Goal: Information Seeking & Learning: Understand process/instructions

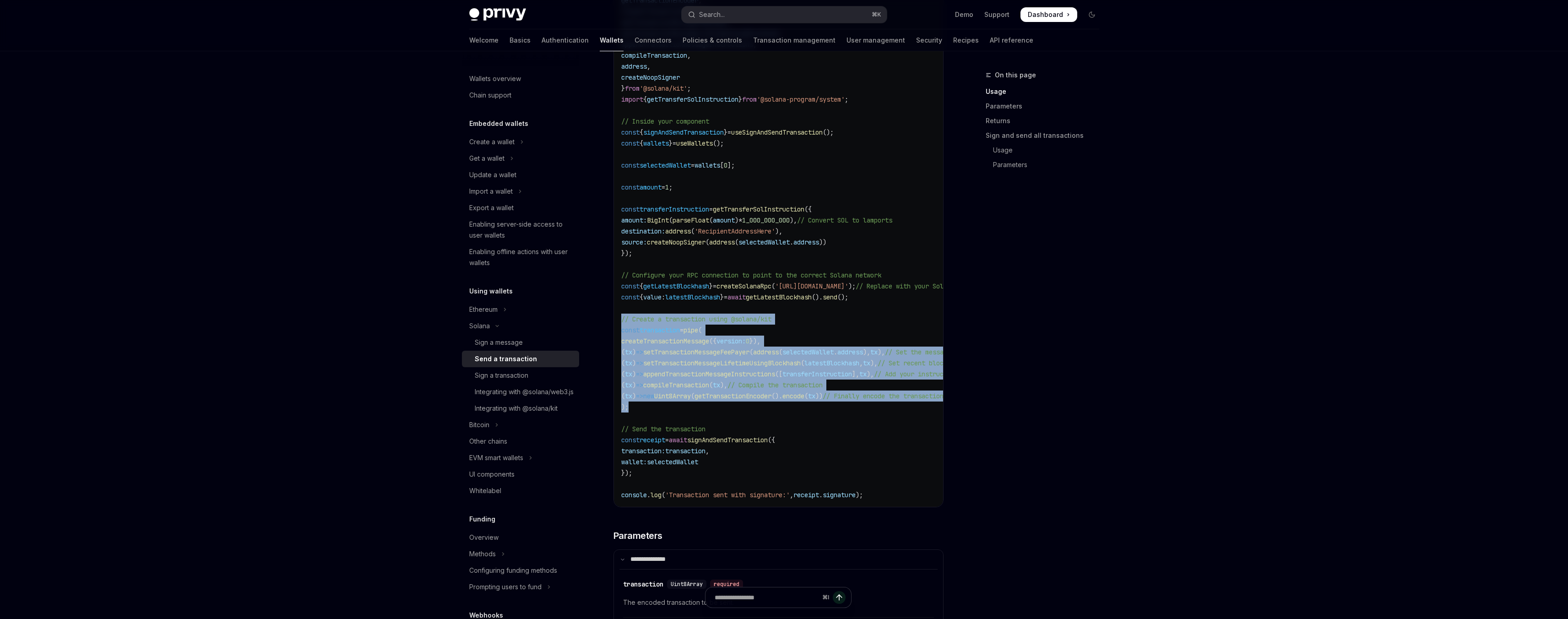
drag, startPoint x: 636, startPoint y: 414, endPoint x: 614, endPoint y: 324, distance: 92.6
click at [614, 324] on div "import { useSignAndSendTransaction , useWallets } from '@privy-io/react-auth/so…" at bounding box center [779, 226] width 329 height 562
copy code "// Create a transaction using @solana/kit const transaction = pipe ( createTran…"
click at [698, 408] on code "import { useSignAndSendTransaction , useWallets } from '@privy-io/react-auth/so…" at bounding box center [838, 226] width 432 height 550
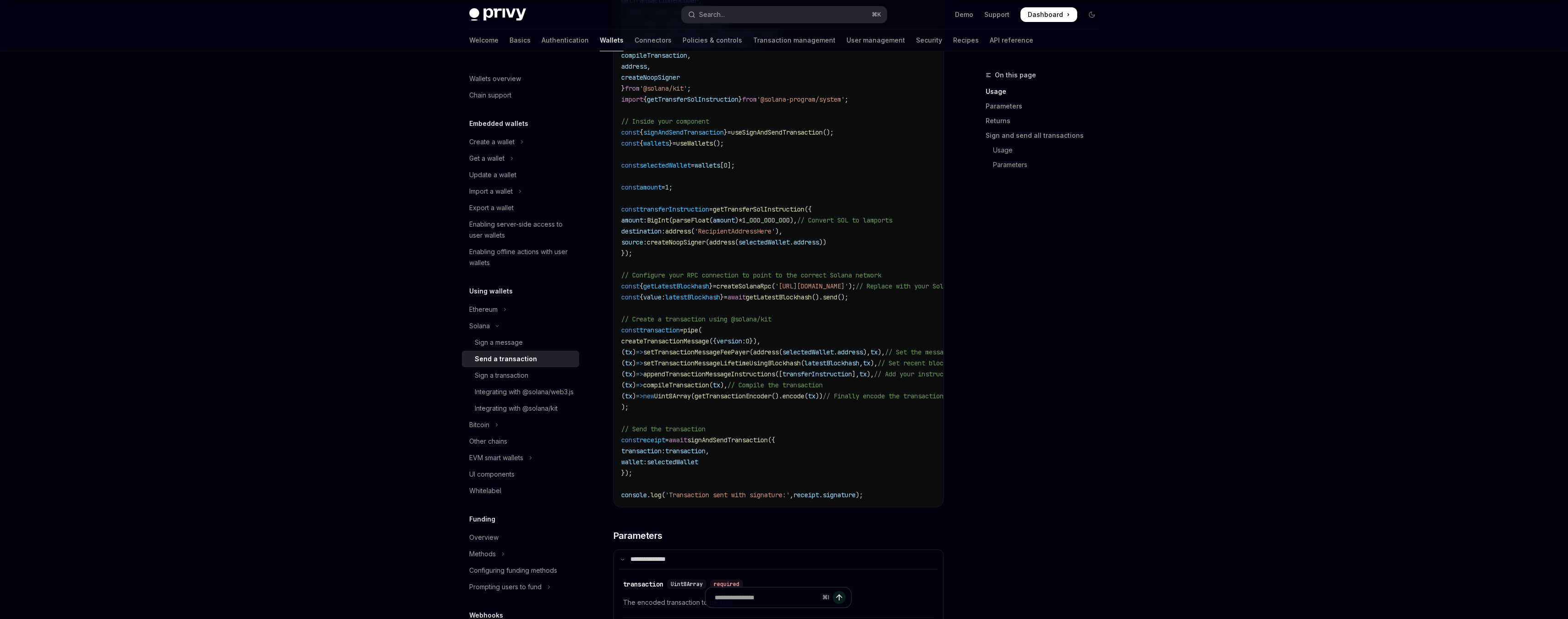
click at [697, 378] on span "appendTransactionMessageInstructions" at bounding box center [709, 374] width 132 height 9
click at [687, 409] on code "import { useSignAndSendTransaction , useWallets } from '@privy-io/react-auth/so…" at bounding box center [838, 226] width 432 height 550
click at [689, 354] on code "import { useSignAndSendTransaction , useWallets } from '@privy-io/react-auth/so…" at bounding box center [838, 226] width 432 height 550
click at [681, 247] on span "createNoopSigner" at bounding box center [676, 242] width 58 height 9
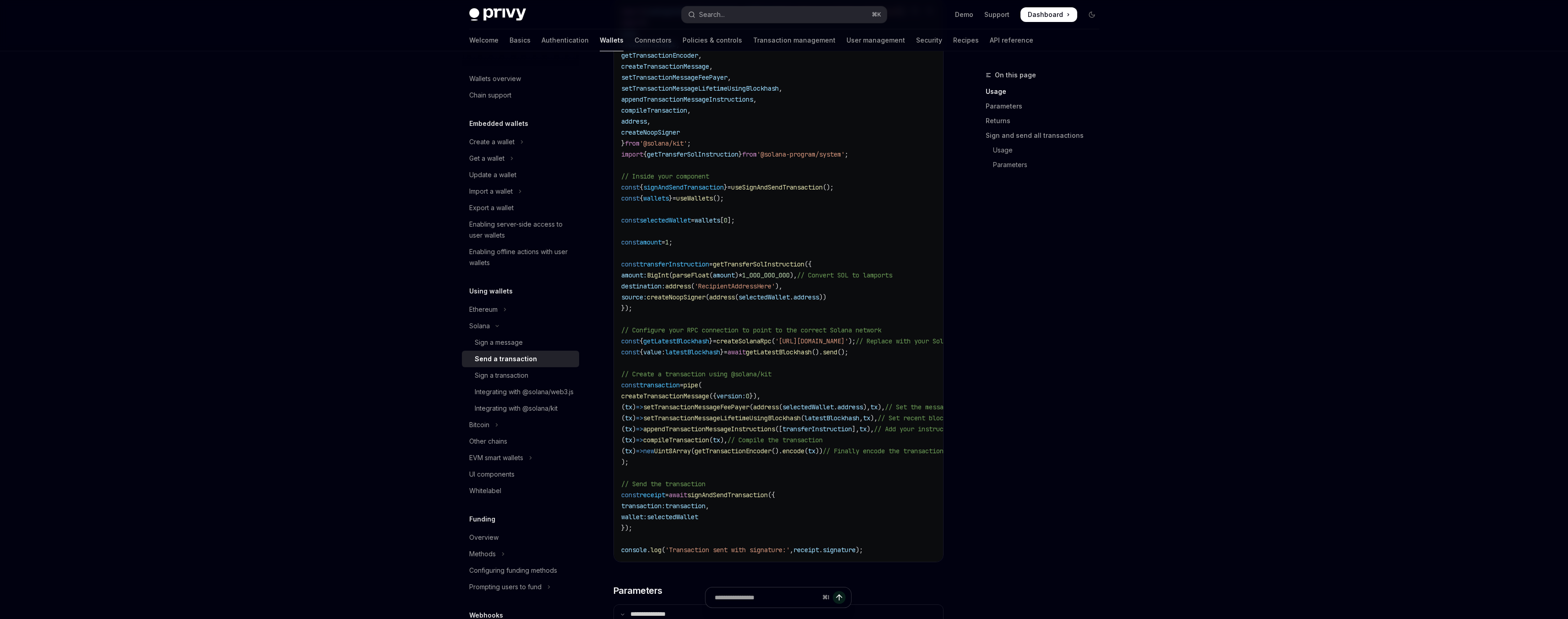
scroll to position [427, 0]
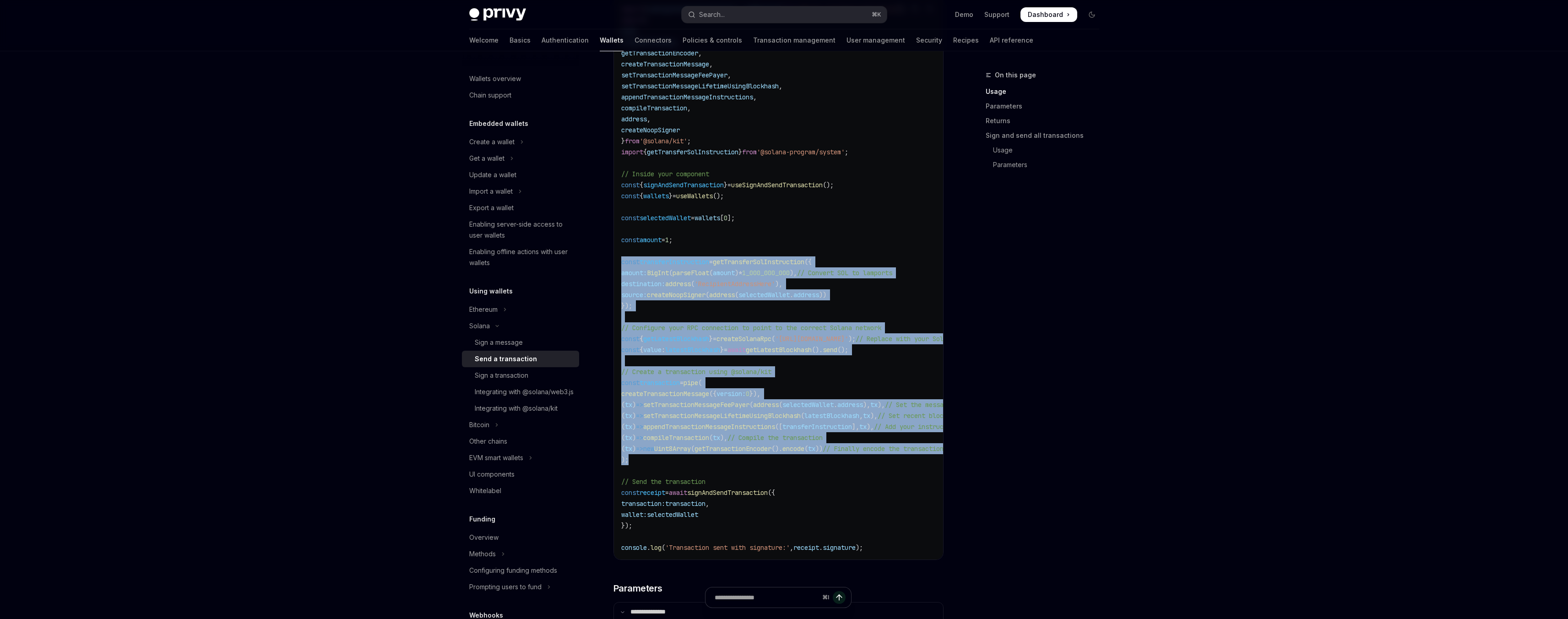
drag, startPoint x: 640, startPoint y: 464, endPoint x: 620, endPoint y: 268, distance: 197.0
click at [620, 268] on div "import { useSignAndSendTransaction , useWallets } from '@privy-io/react-auth/so…" at bounding box center [779, 278] width 329 height 562
copy code "const transferInstruction = getTransferSolInstruction ({ amount: BigInt ( parse…"
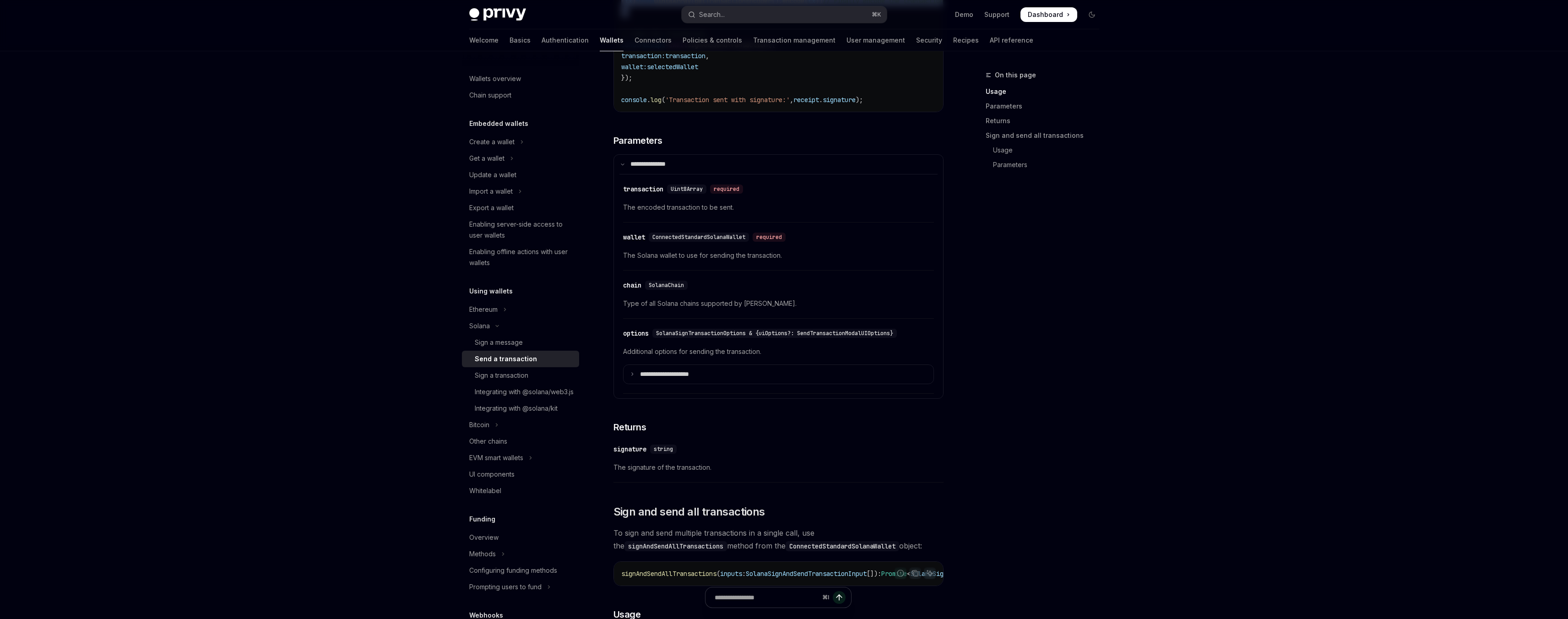
scroll to position [926, 0]
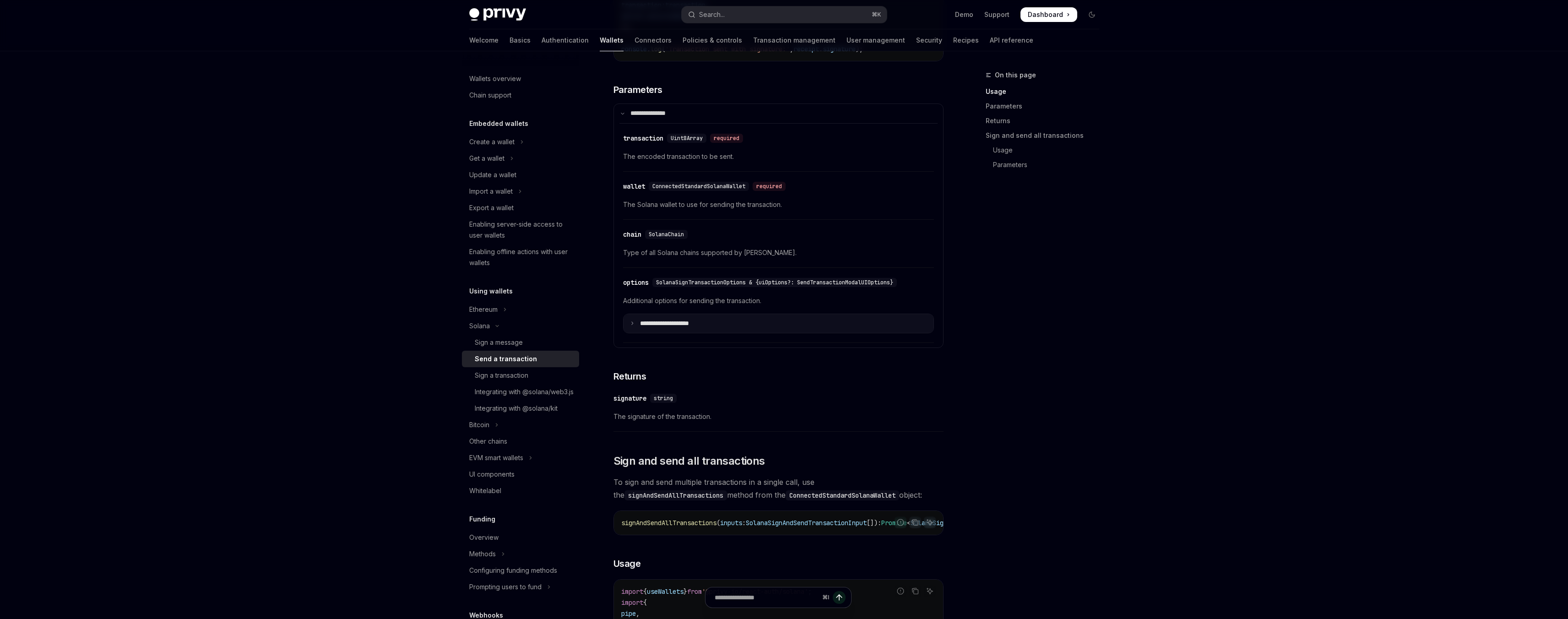
click at [715, 334] on summary "**********" at bounding box center [778, 324] width 310 height 19
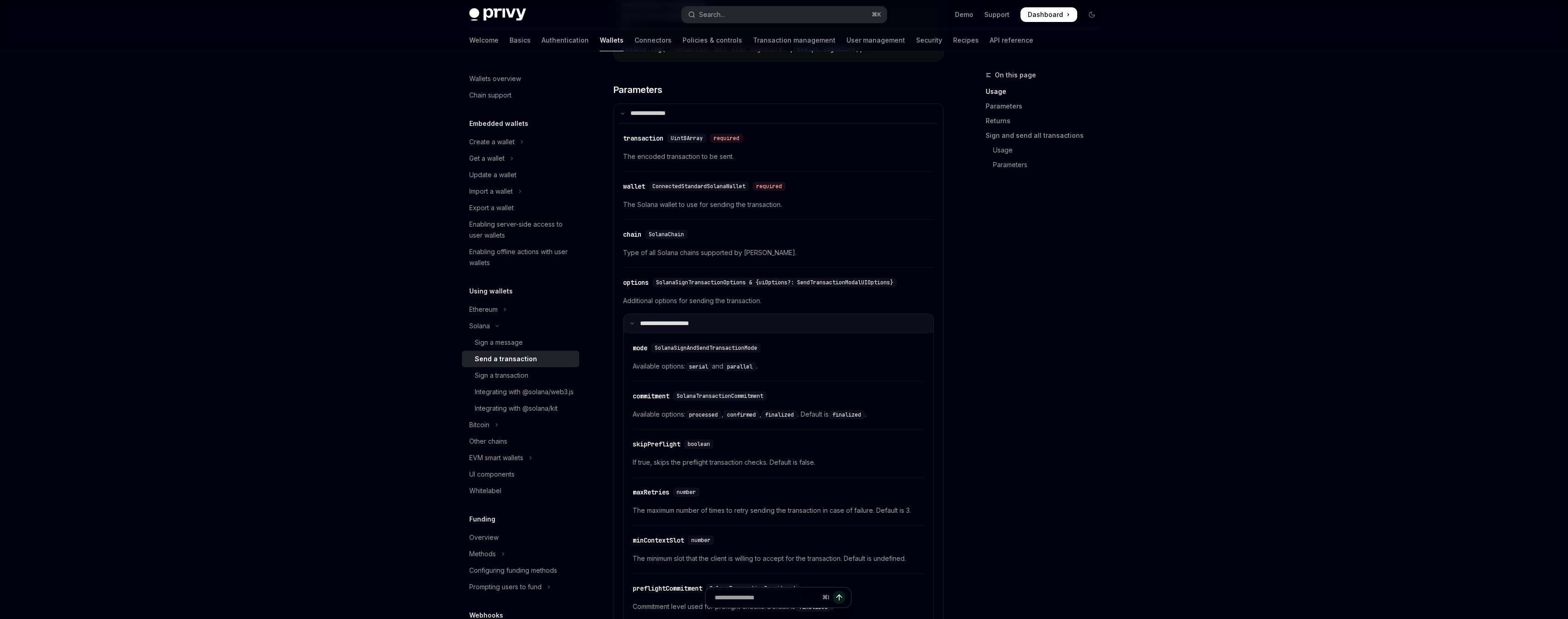
click at [715, 334] on summary "**********" at bounding box center [778, 324] width 310 height 19
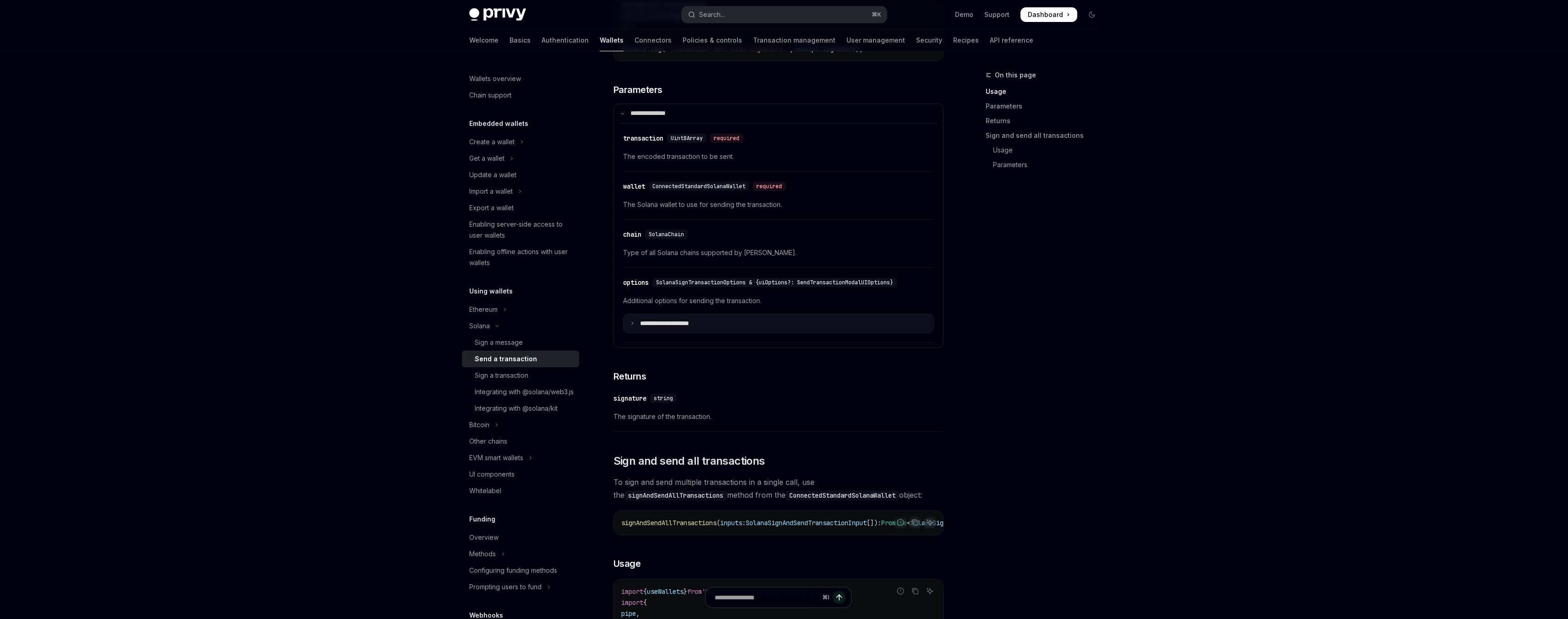
click at [715, 334] on summary "**********" at bounding box center [778, 324] width 310 height 19
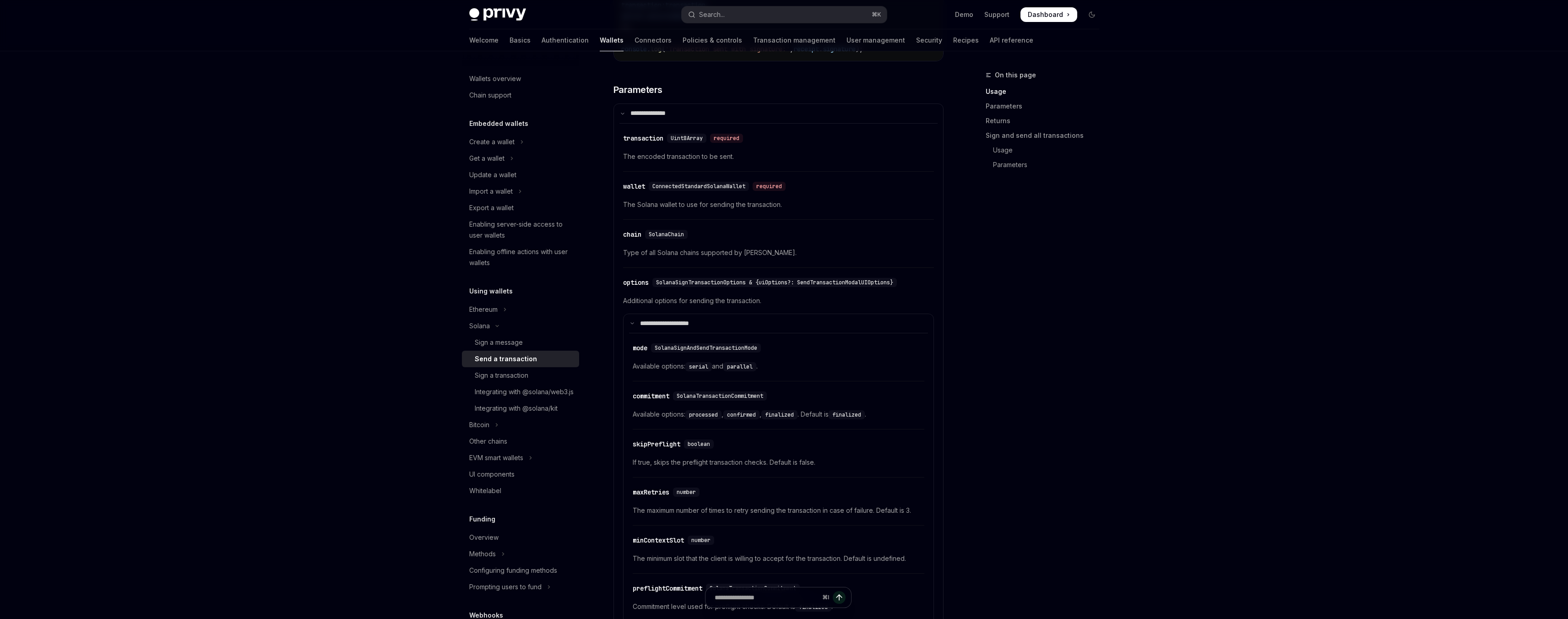
click at [1030, 351] on div "On this page Usage Parameters Returns Sign and send all transactions Usage Para…" at bounding box center [1037, 344] width 139 height 550
click at [701, 334] on summary "**********" at bounding box center [778, 324] width 310 height 19
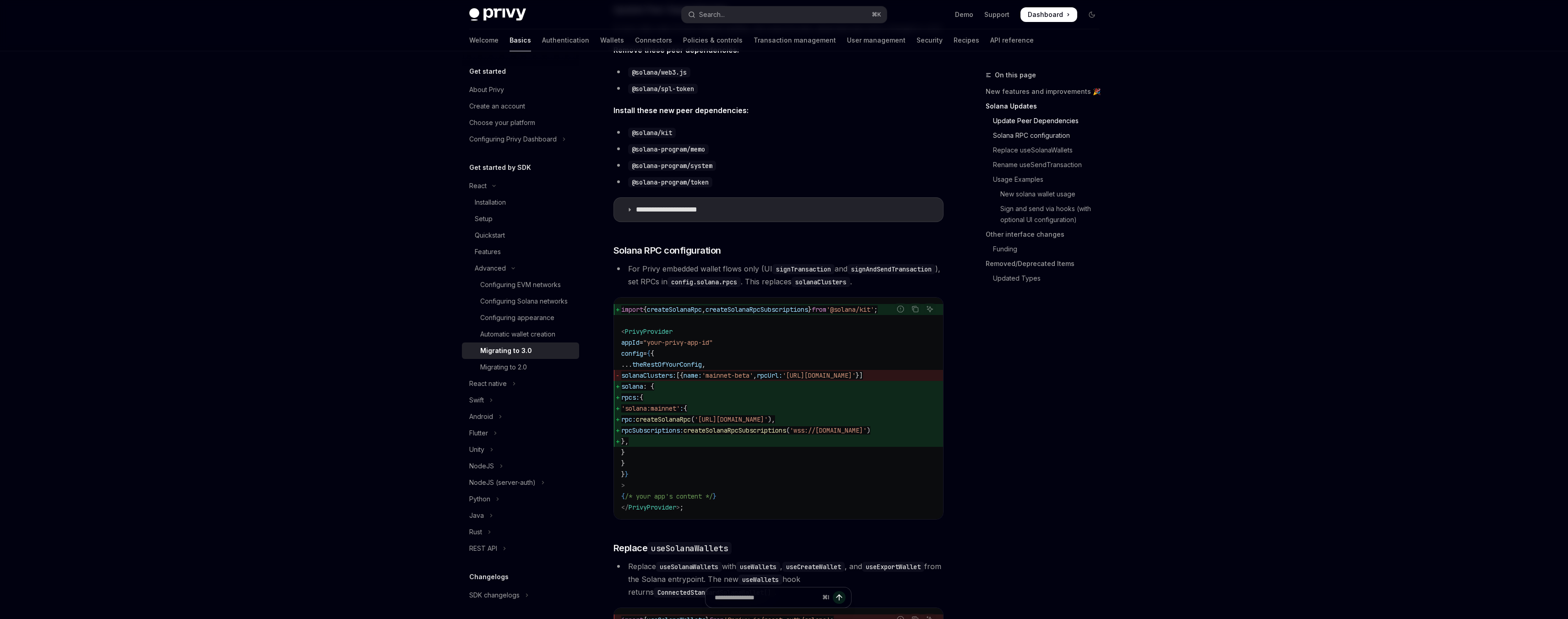
click at [1023, 138] on link "Solana RPC configuration" at bounding box center [1046, 136] width 121 height 15
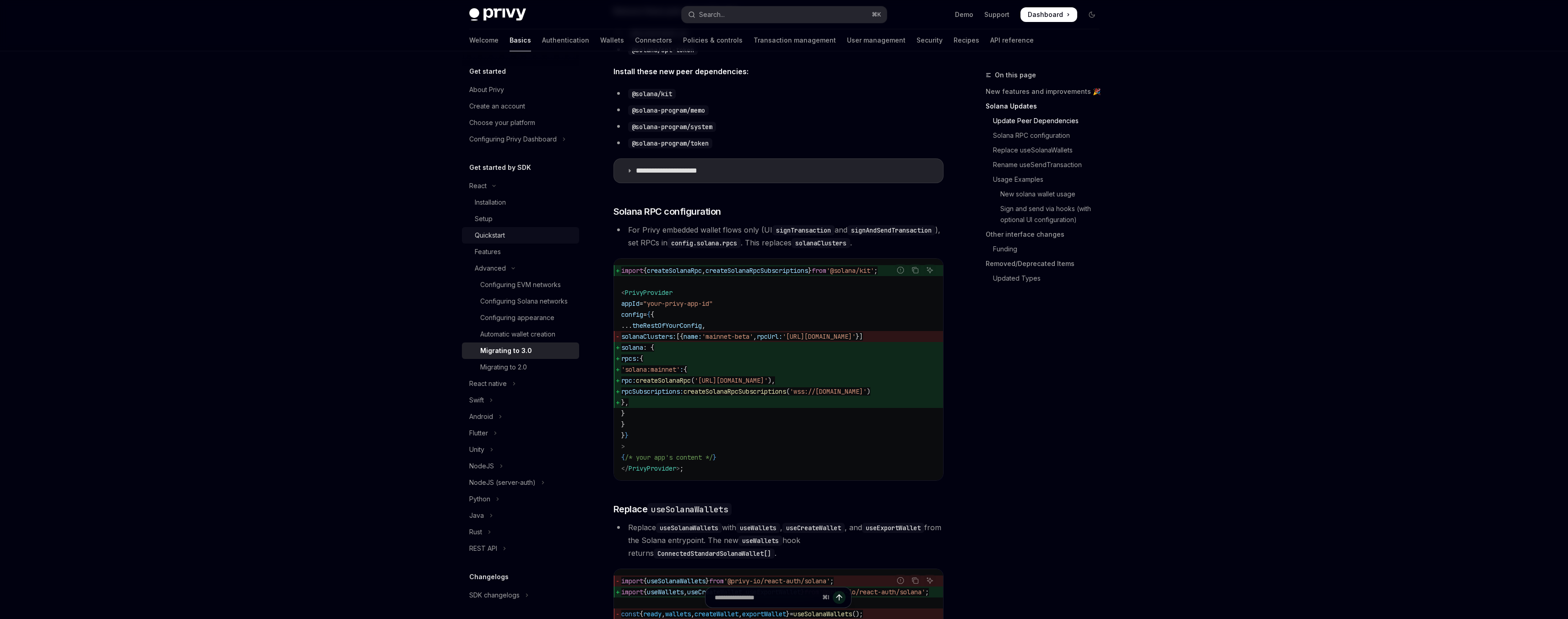
scroll to position [375, 0]
drag, startPoint x: 847, startPoint y: 497, endPoint x: 882, endPoint y: 496, distance: 35.0
click at [882, 481] on div "Report incorrect code Copy Ask AI import { createSolanaRpc , createSolanaRpcSub…" at bounding box center [779, 370] width 330 height 223
drag, startPoint x: 904, startPoint y: 407, endPoint x: 775, endPoint y: 405, distance: 129.0
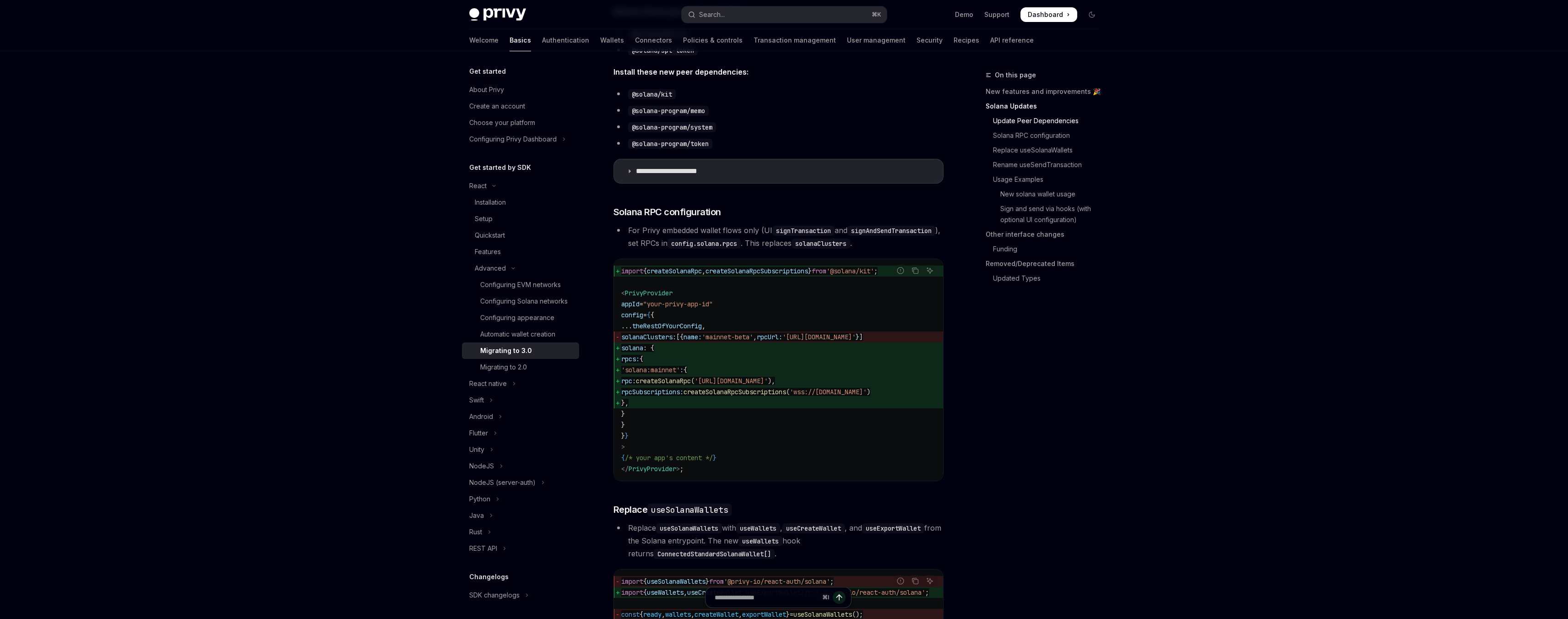
click at [789, 396] on span "'wss://api.mainnet-beta.solana.com'" at bounding box center [828, 392] width 77 height 9
copy span "wss://api.mainnet-beta.solana.com"
